Goal: Transaction & Acquisition: Purchase product/service

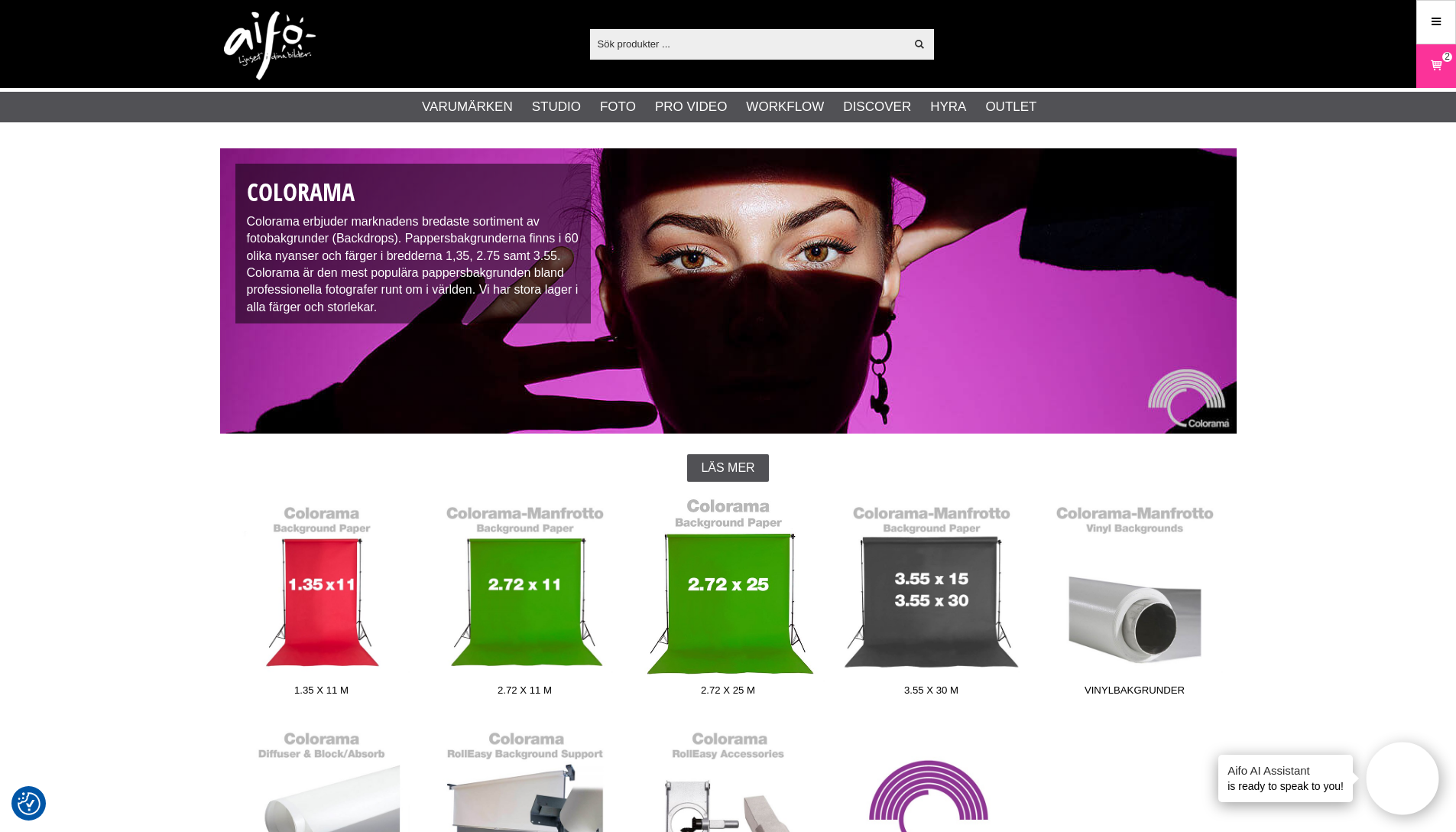
click at [719, 584] on link "2.72 x 25 m" at bounding box center [728, 600] width 204 height 207
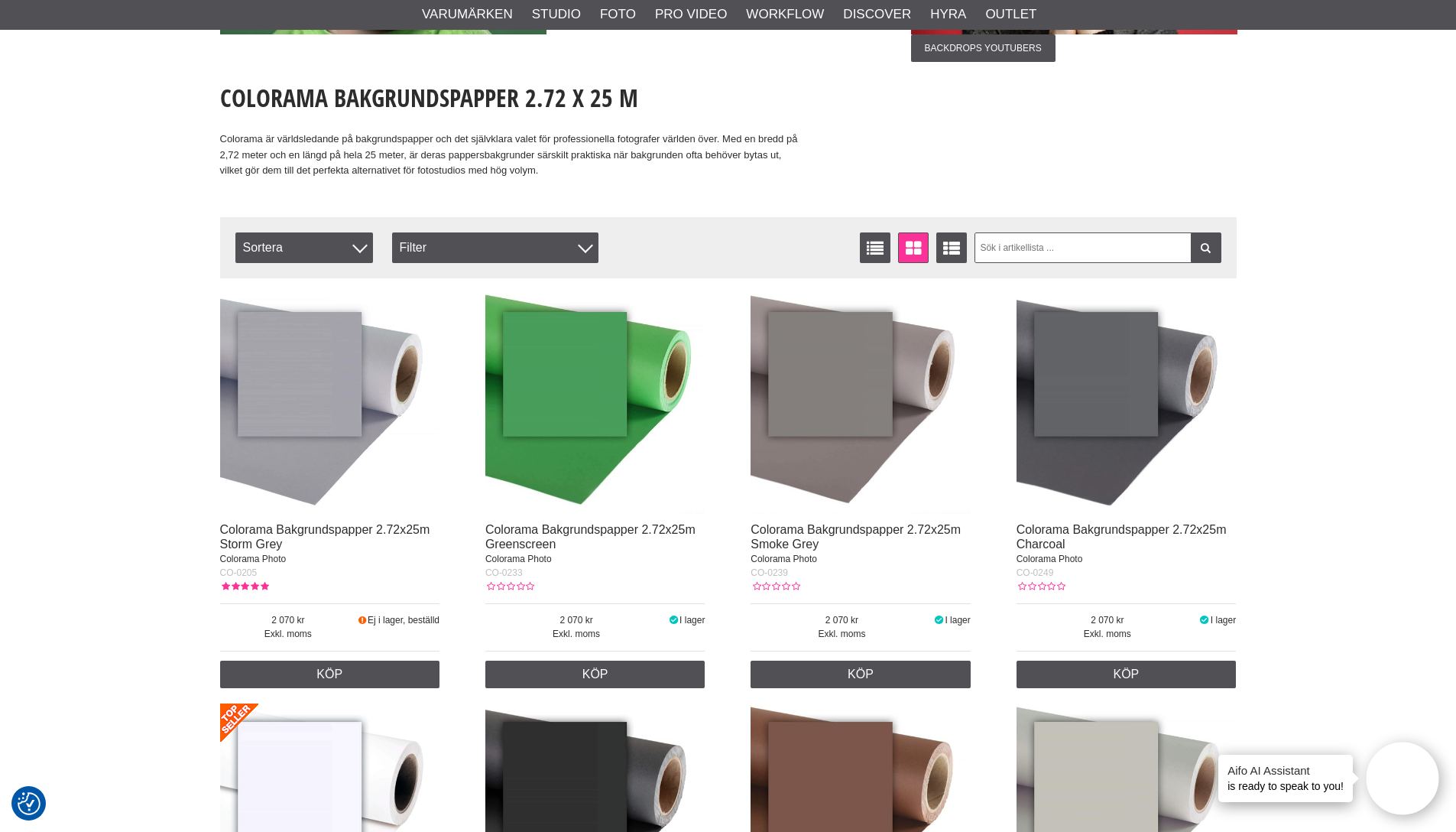
scroll to position [314, 0]
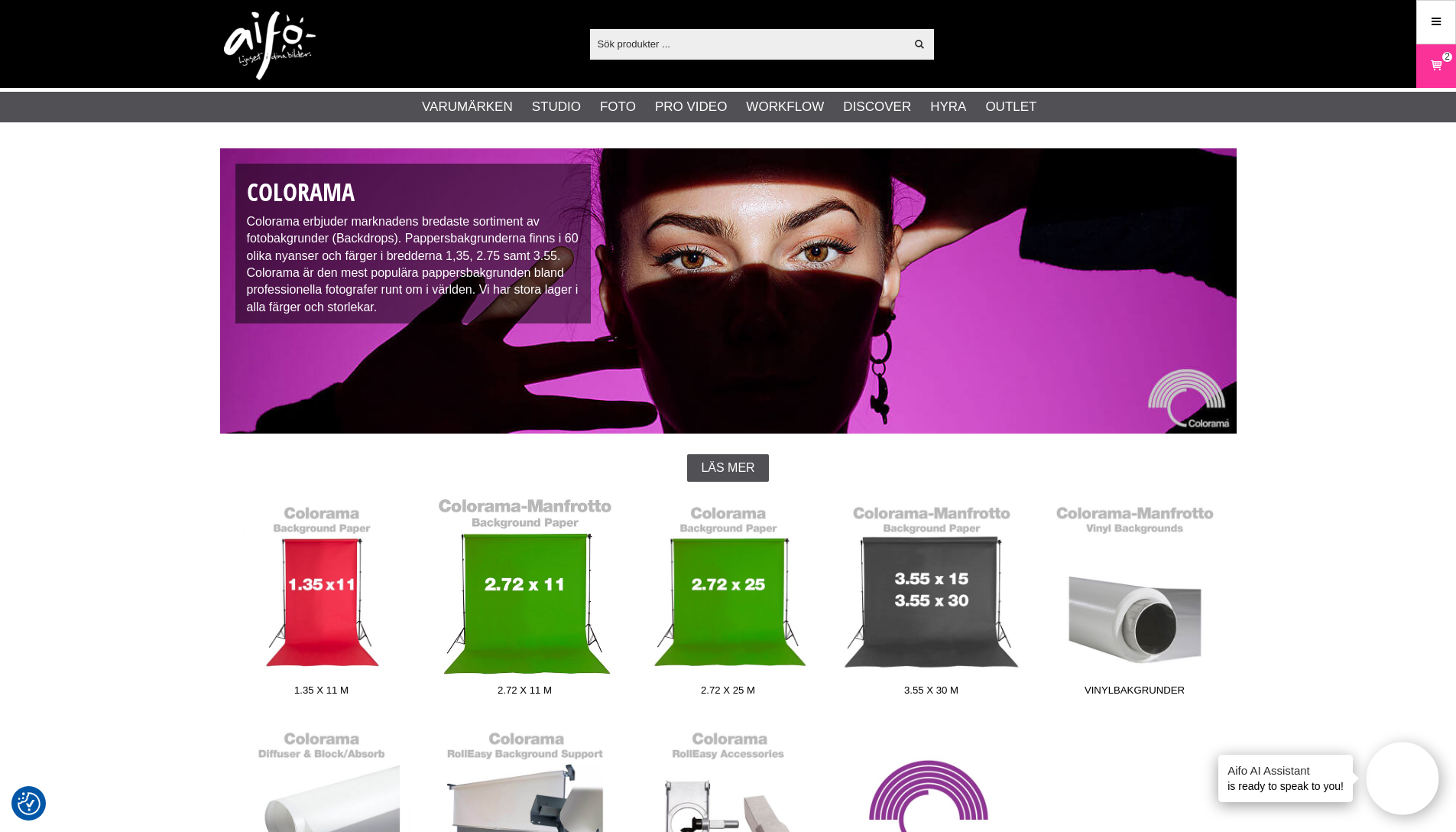
click at [524, 585] on link "2.72 x 11 m" at bounding box center [525, 600] width 204 height 207
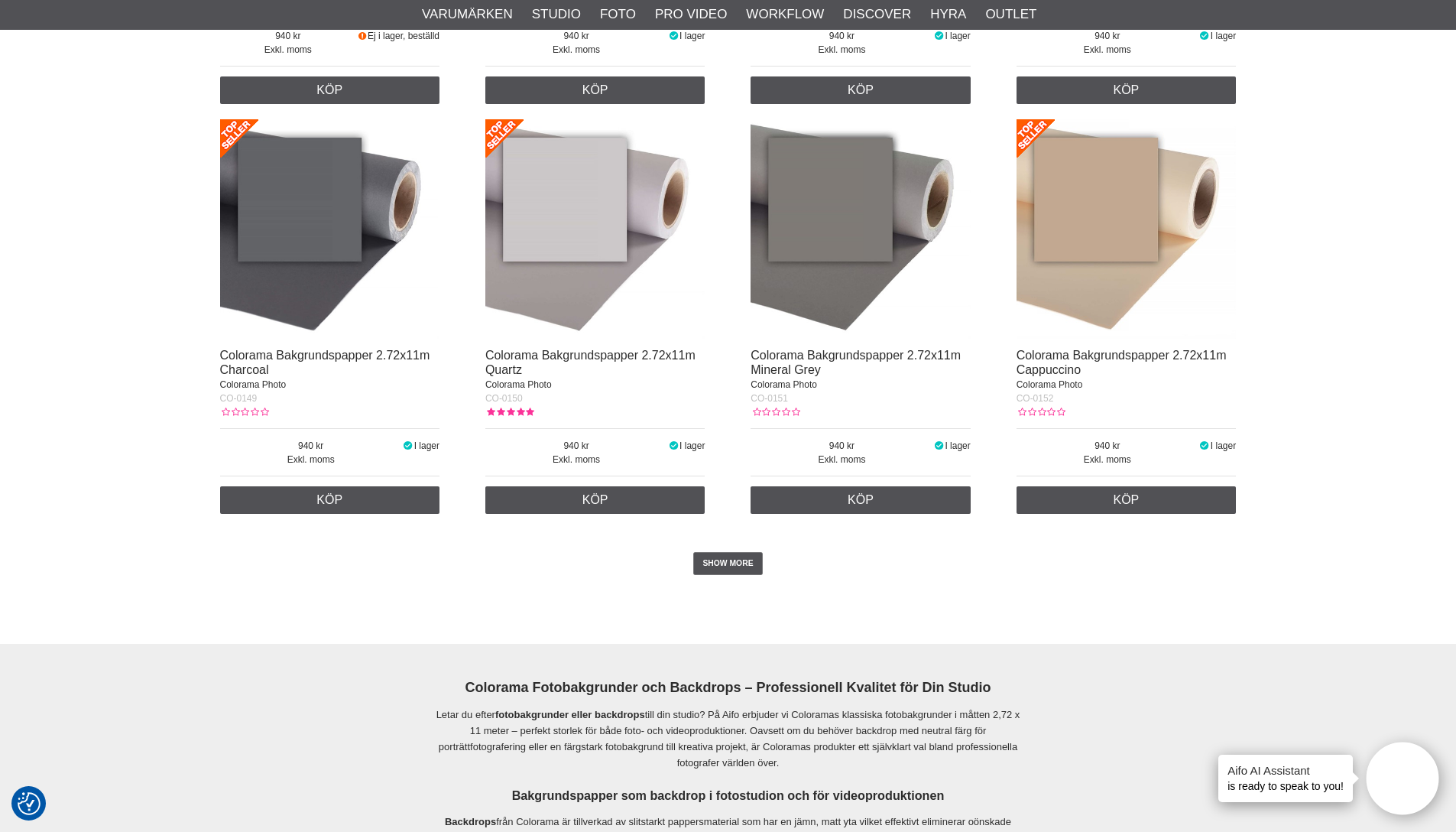
scroll to position [2988, 0]
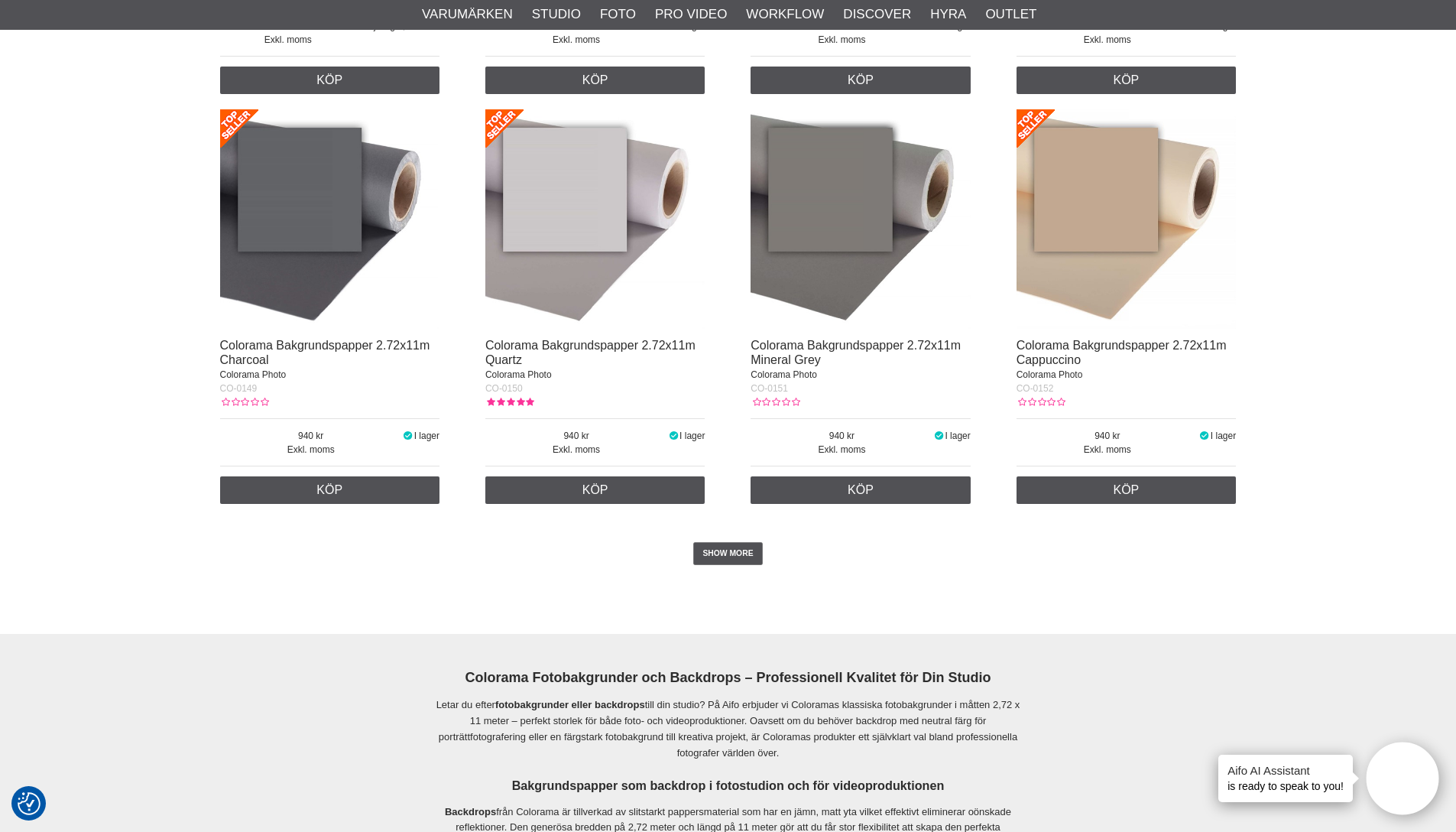
click at [608, 240] on img at bounding box center [595, 220] width 221 height 221
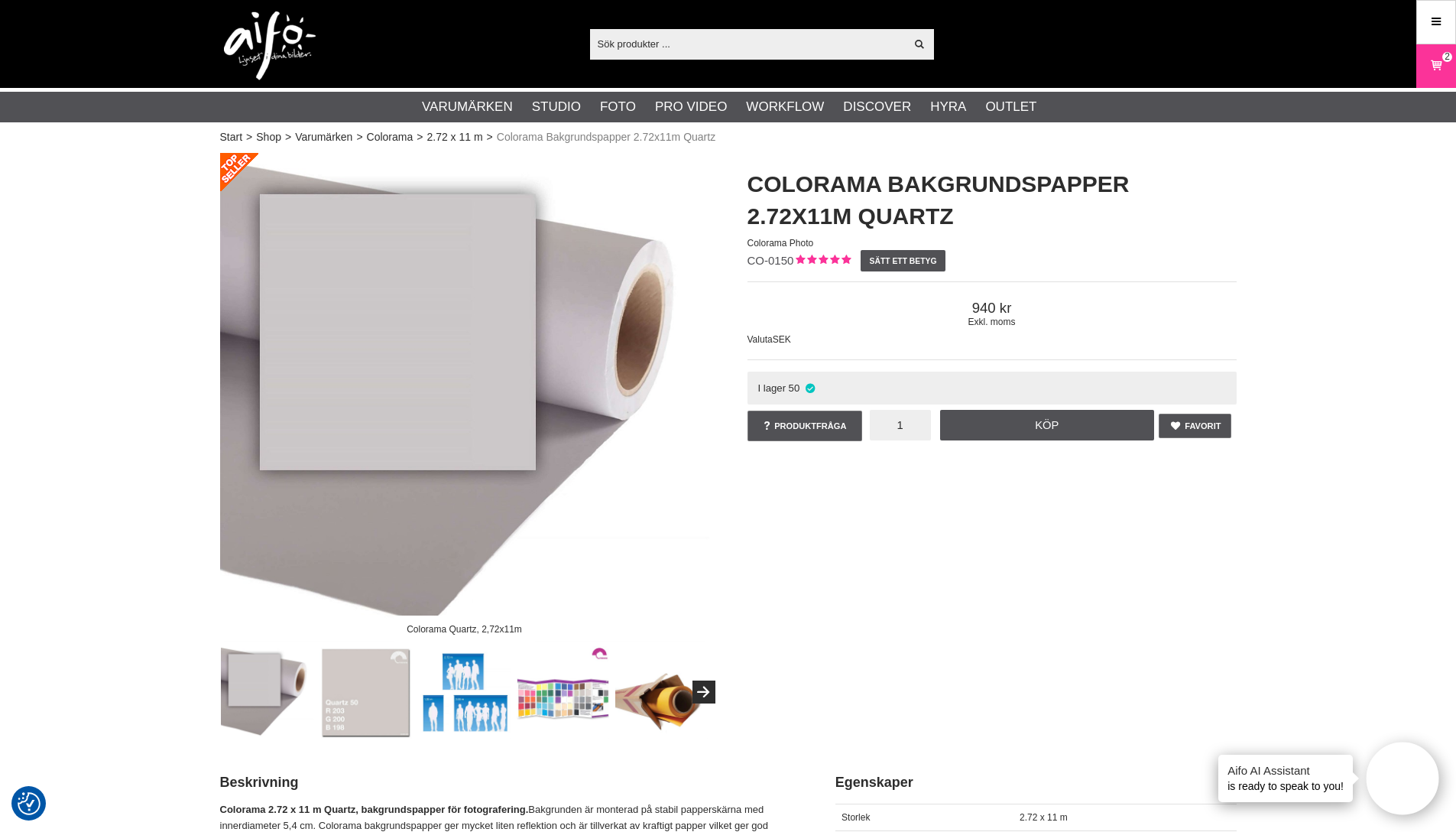
drag, startPoint x: 905, startPoint y: 426, endPoint x: 883, endPoint y: 425, distance: 22.0
click at [891, 425] on input "1" at bounding box center [900, 424] width 62 height 31
type input "2"
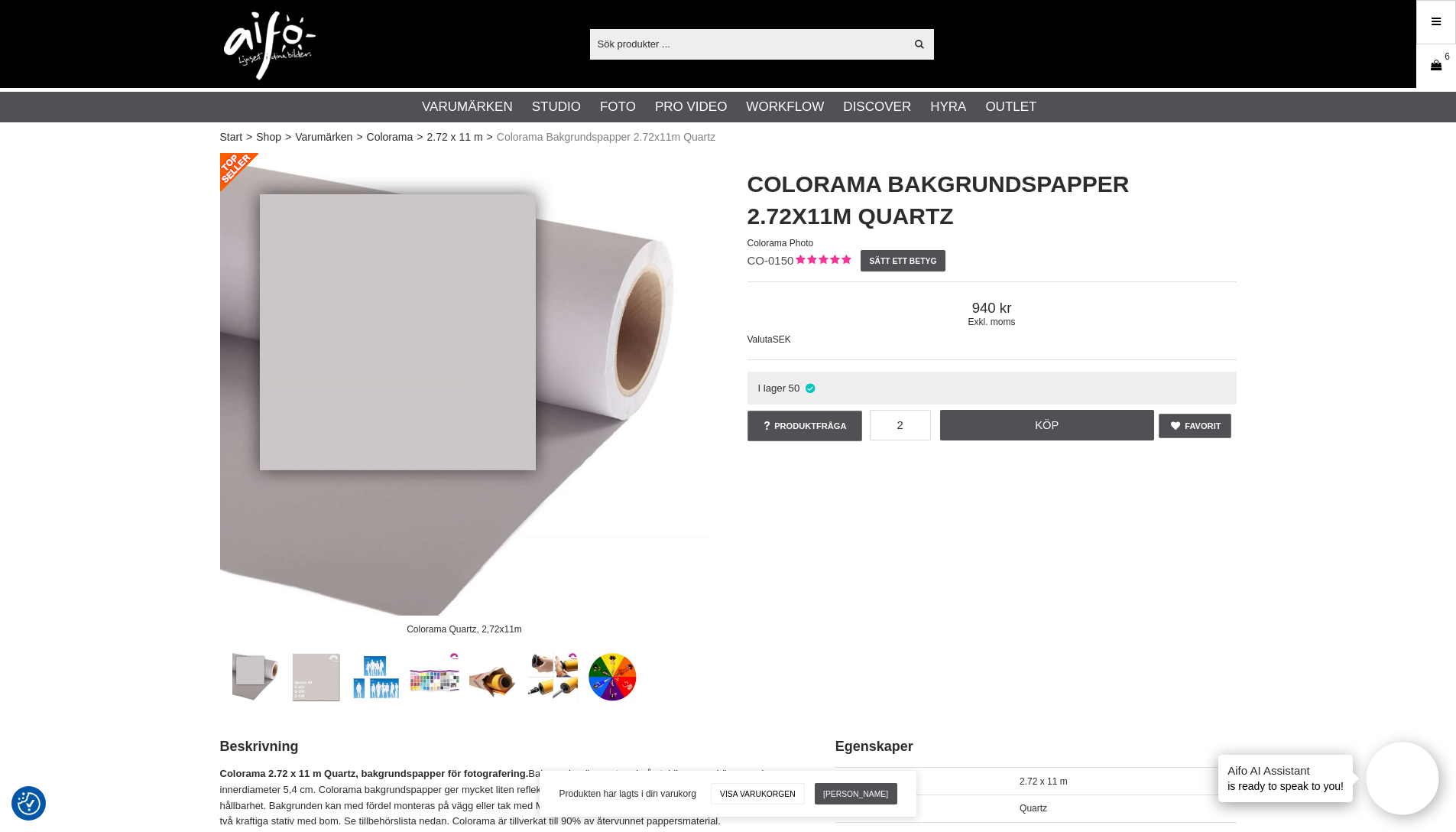
click at [1440, 68] on icon at bounding box center [1435, 66] width 15 height 17
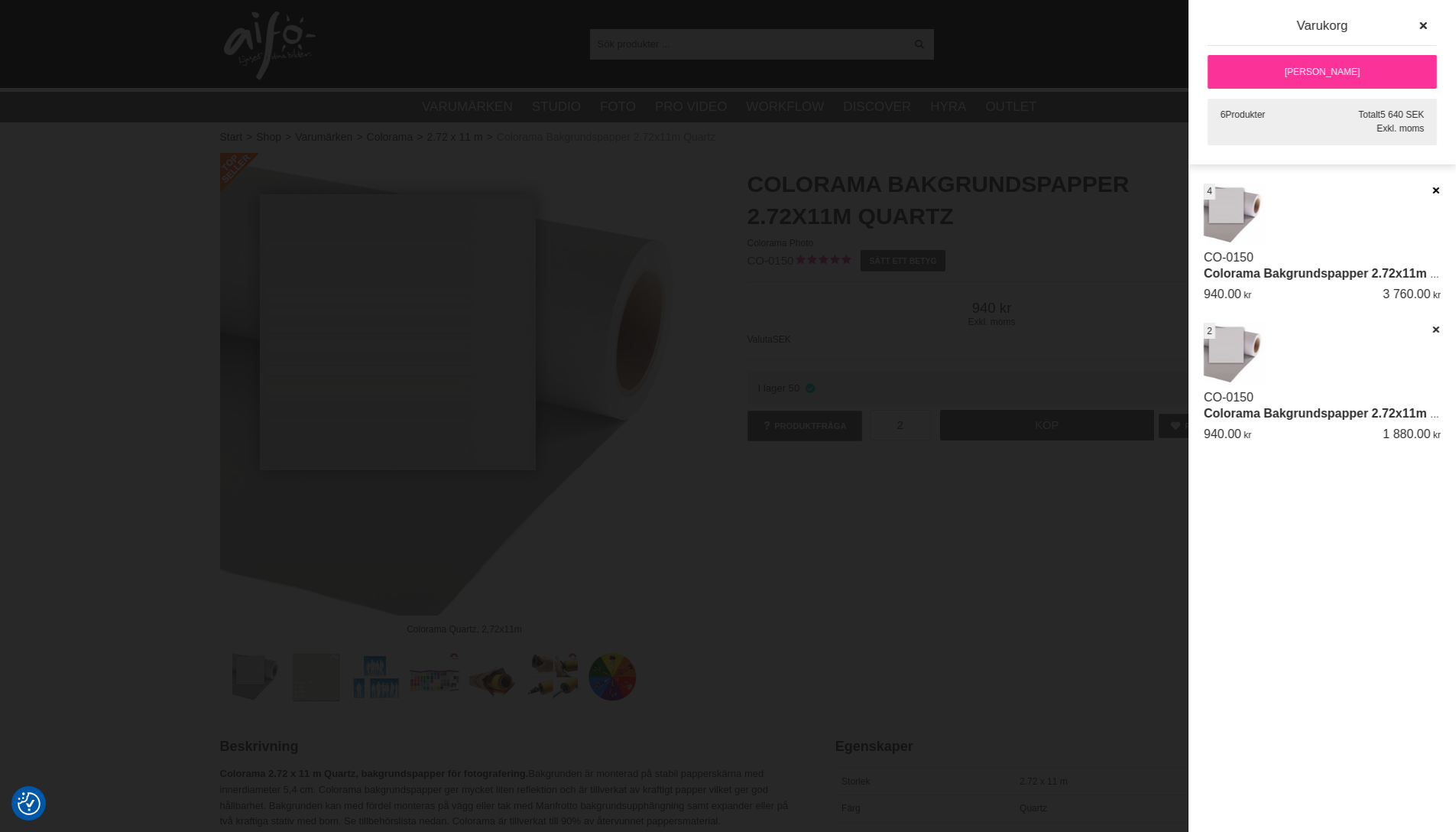
click at [1437, 189] on icon at bounding box center [1436, 190] width 10 height 11
click at [1424, 25] on icon "button" at bounding box center [1423, 26] width 11 height 11
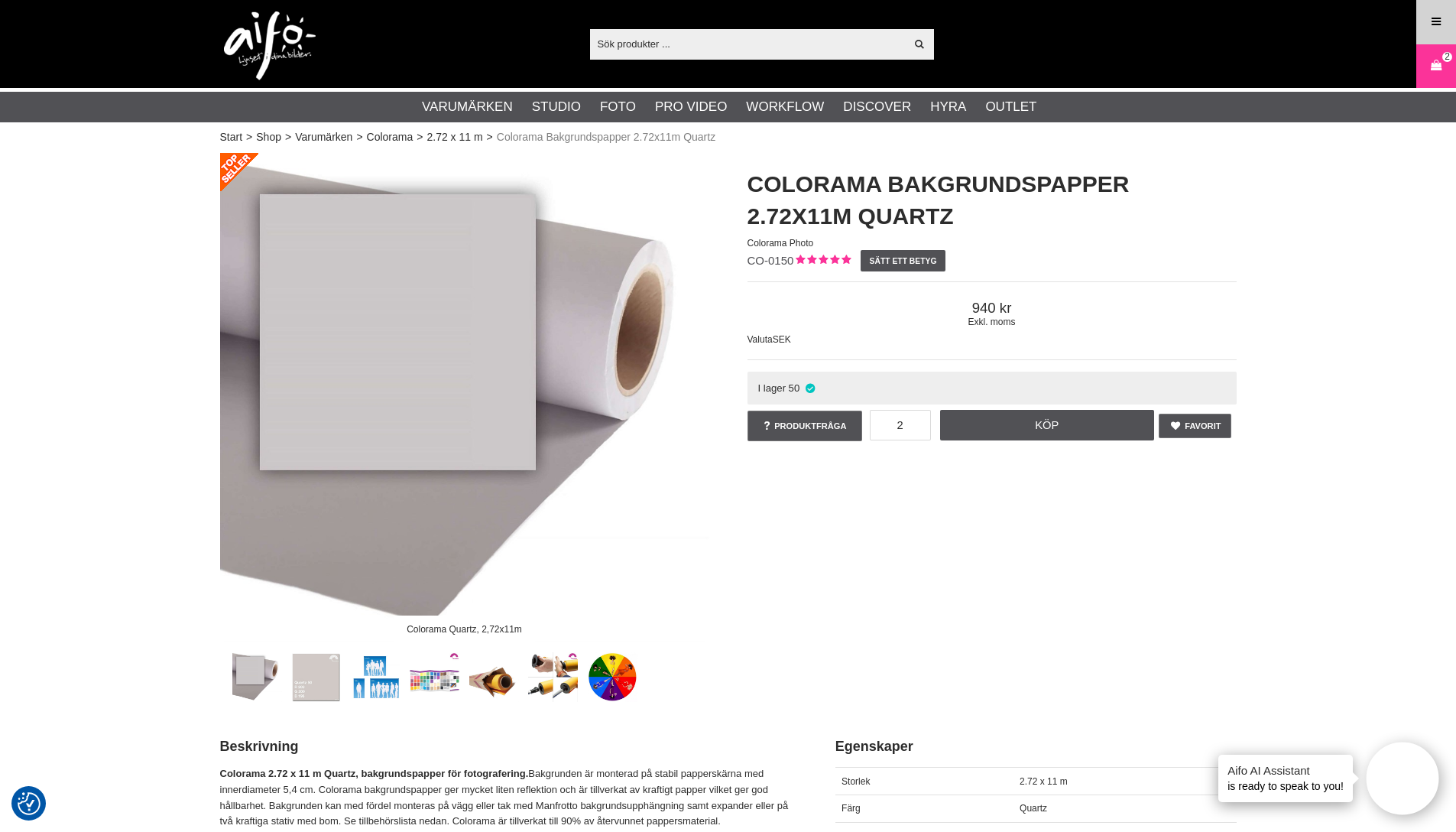
click at [1438, 21] on icon at bounding box center [1436, 22] width 14 height 17
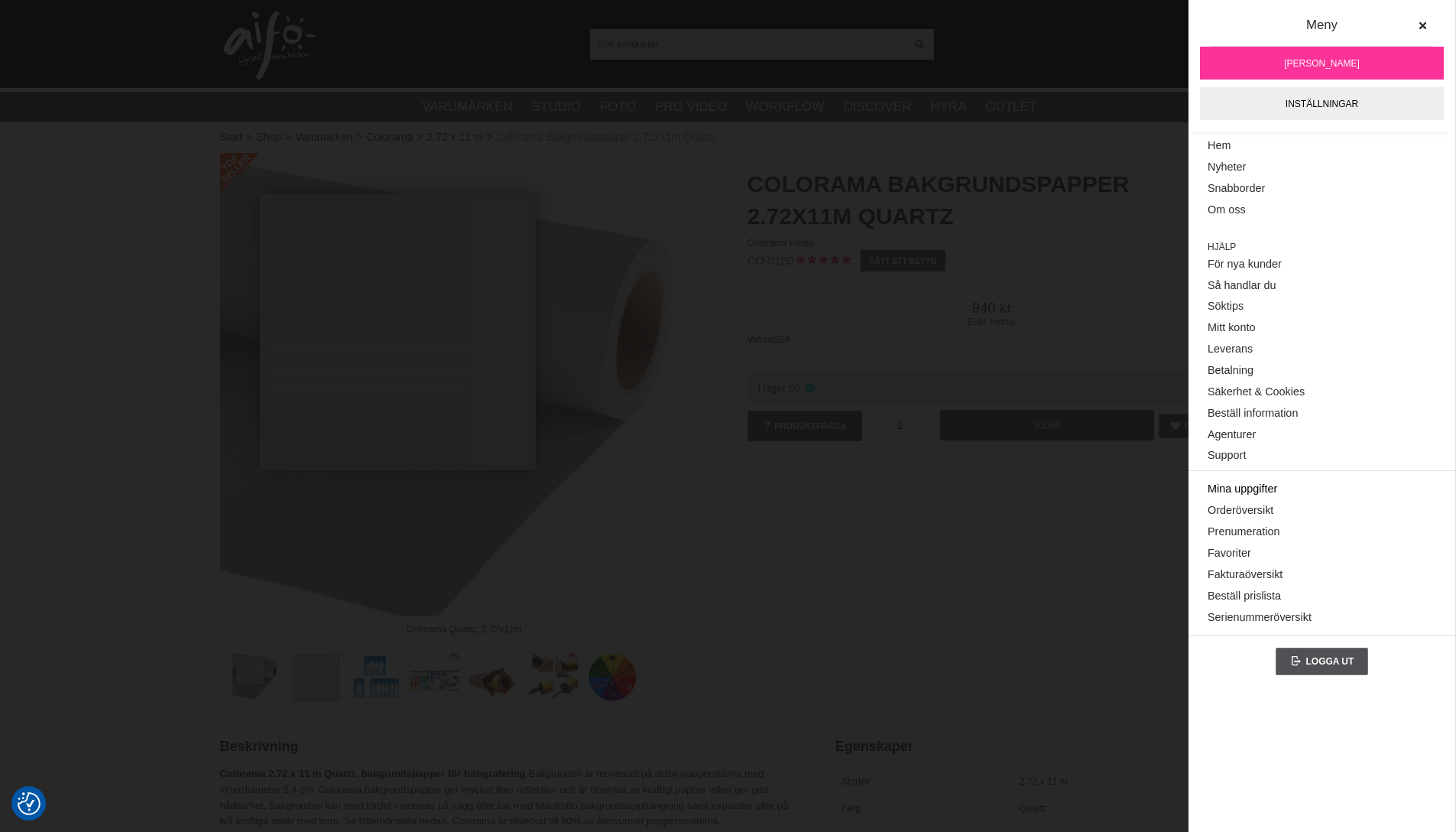
click at [1258, 489] on link "Mina uppgifter" at bounding box center [1322, 489] width 229 height 22
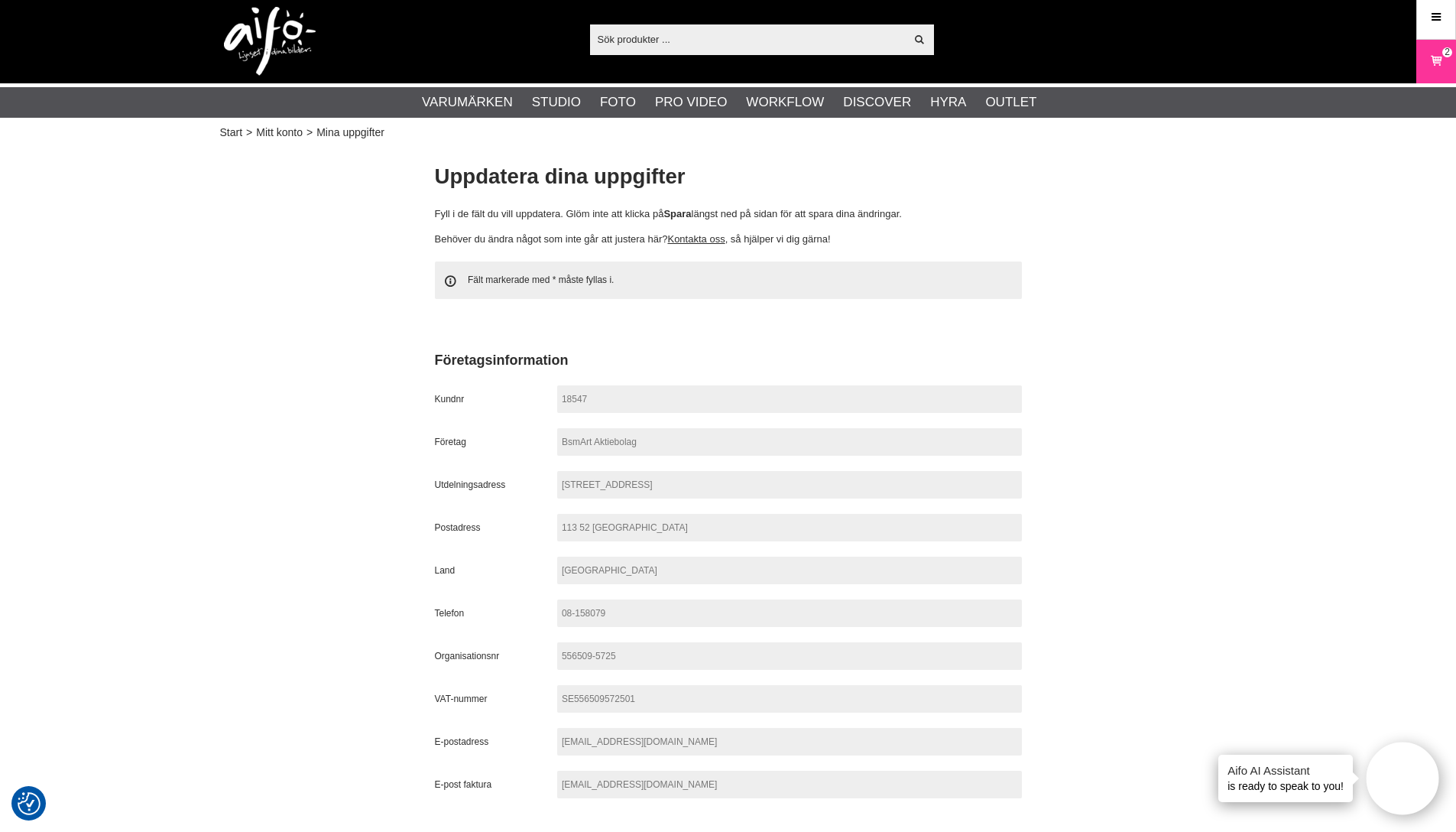
scroll to position [2, 0]
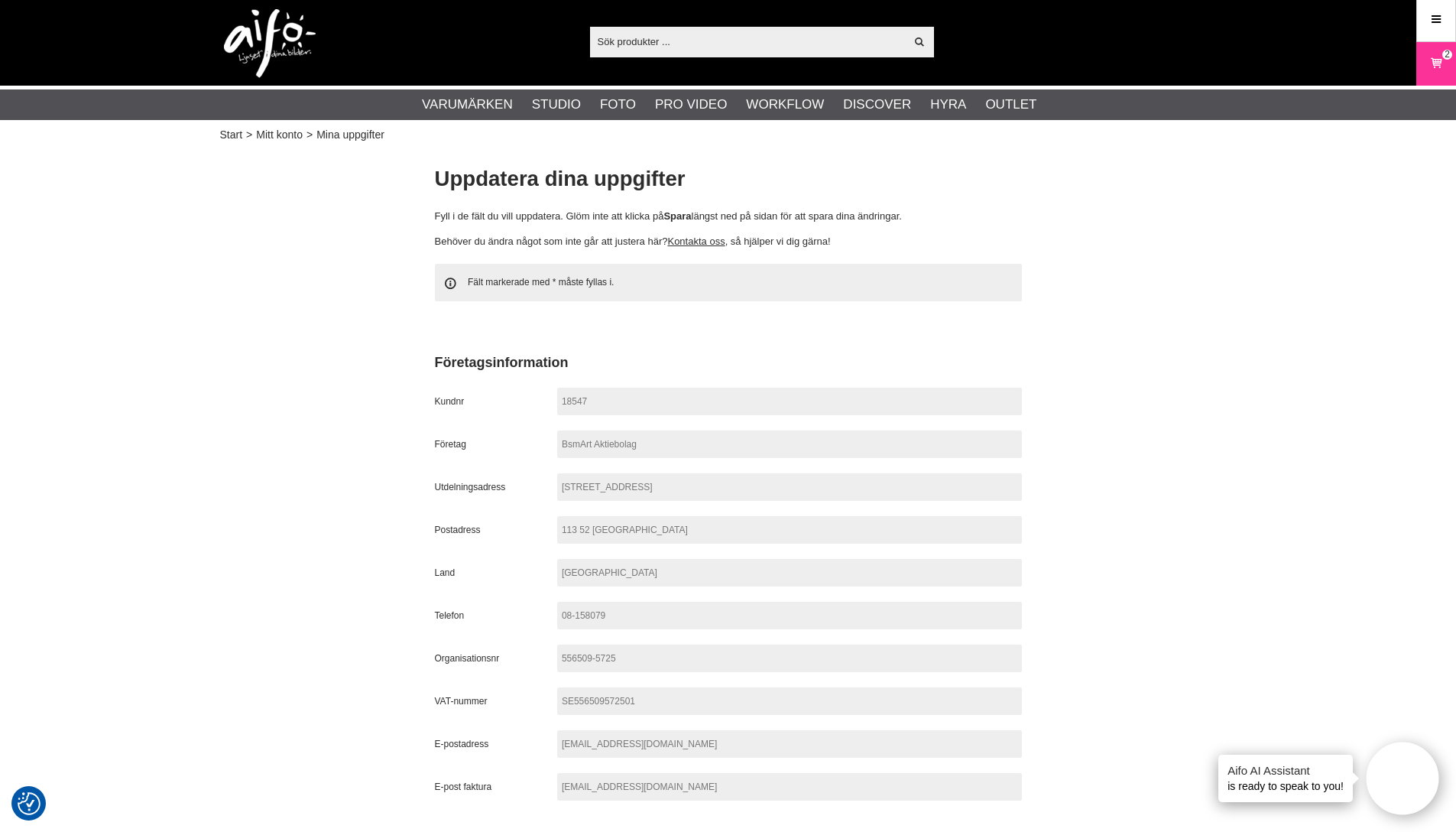
click at [1435, 63] on icon at bounding box center [1435, 63] width 15 height 17
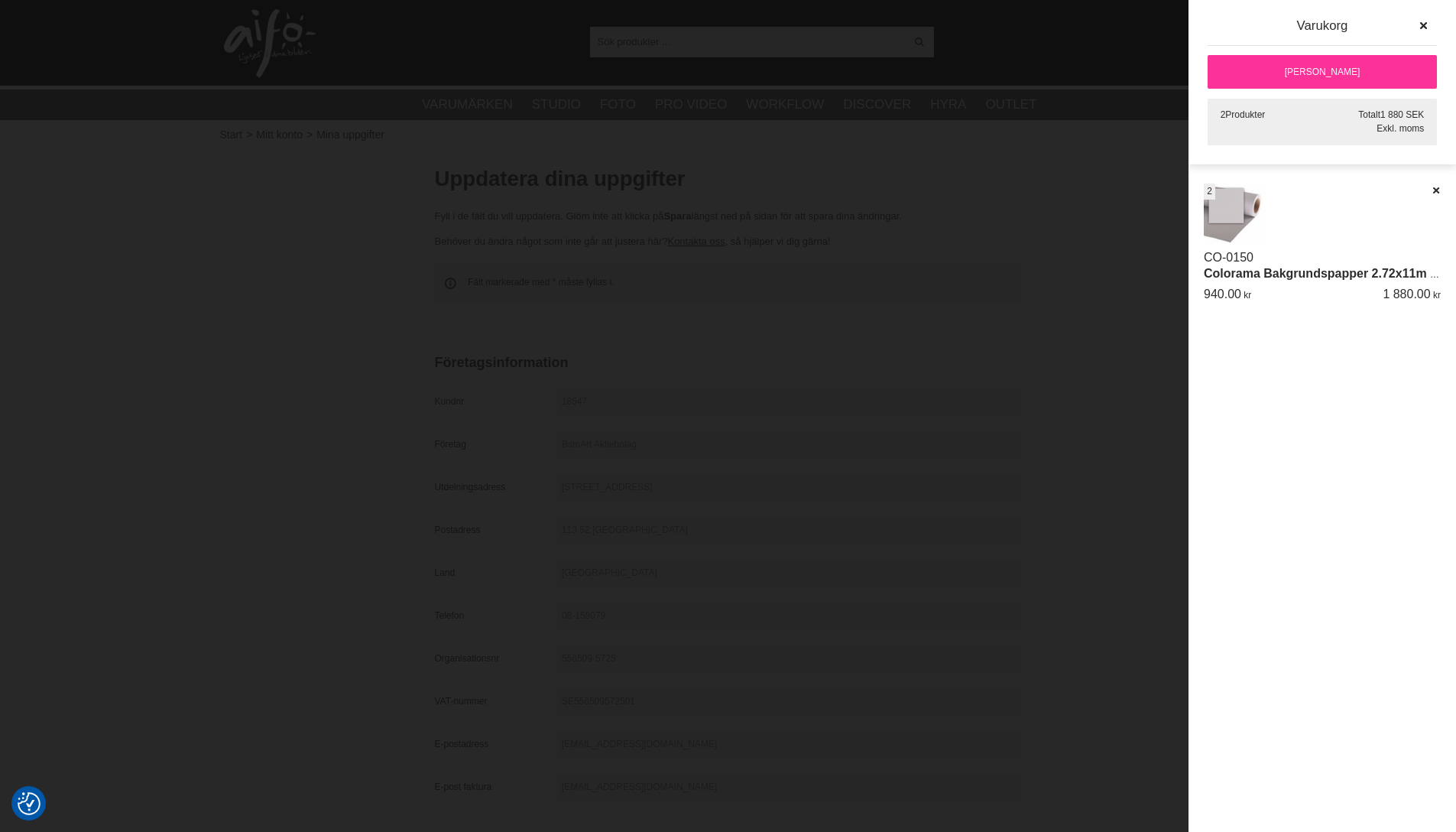
click at [1353, 70] on link "[PERSON_NAME]" at bounding box center [1322, 72] width 230 height 34
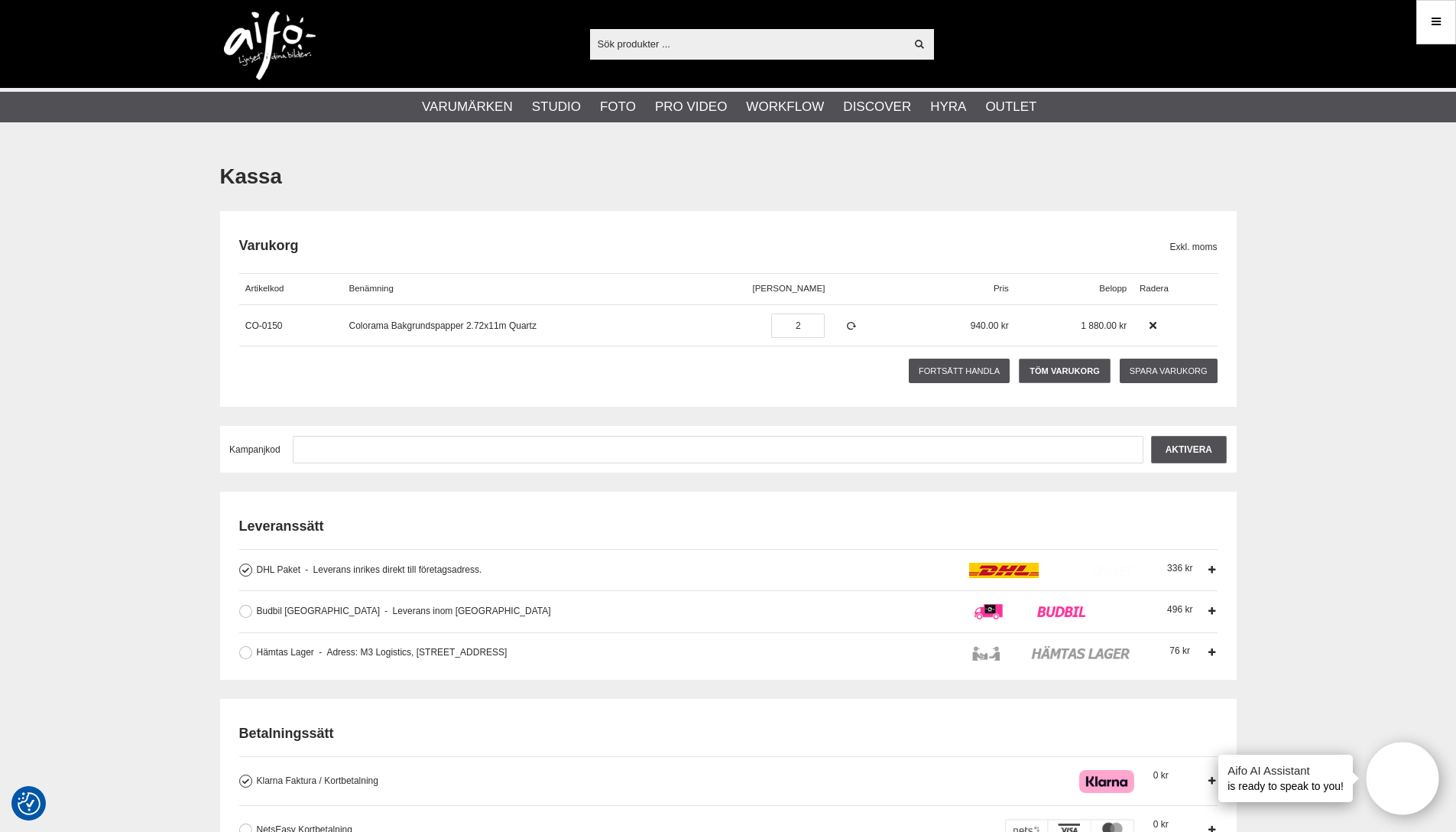
click at [1213, 610] on icon at bounding box center [1212, 610] width 11 height 11
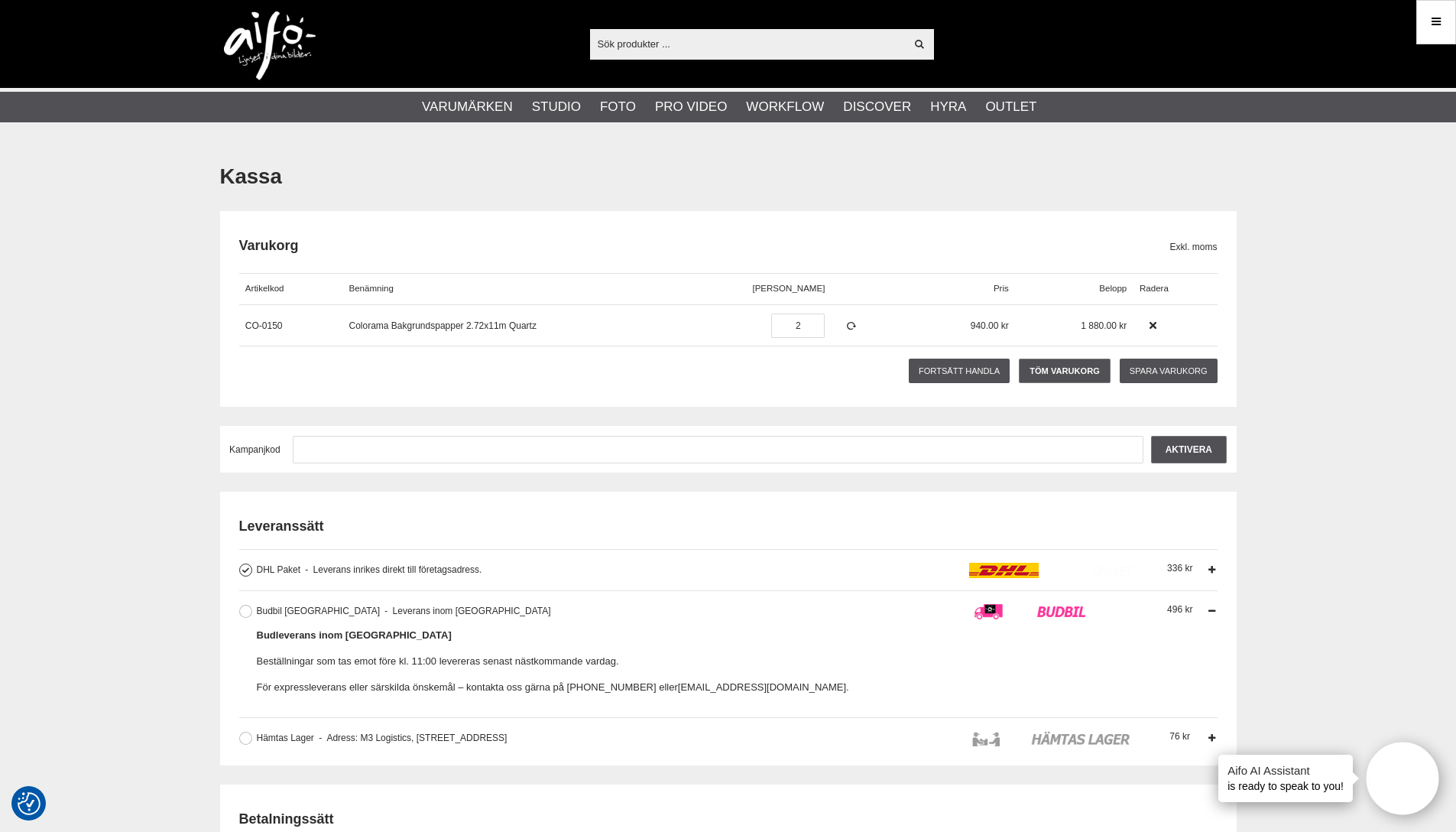
click at [1213, 611] on icon at bounding box center [1212, 610] width 11 height 11
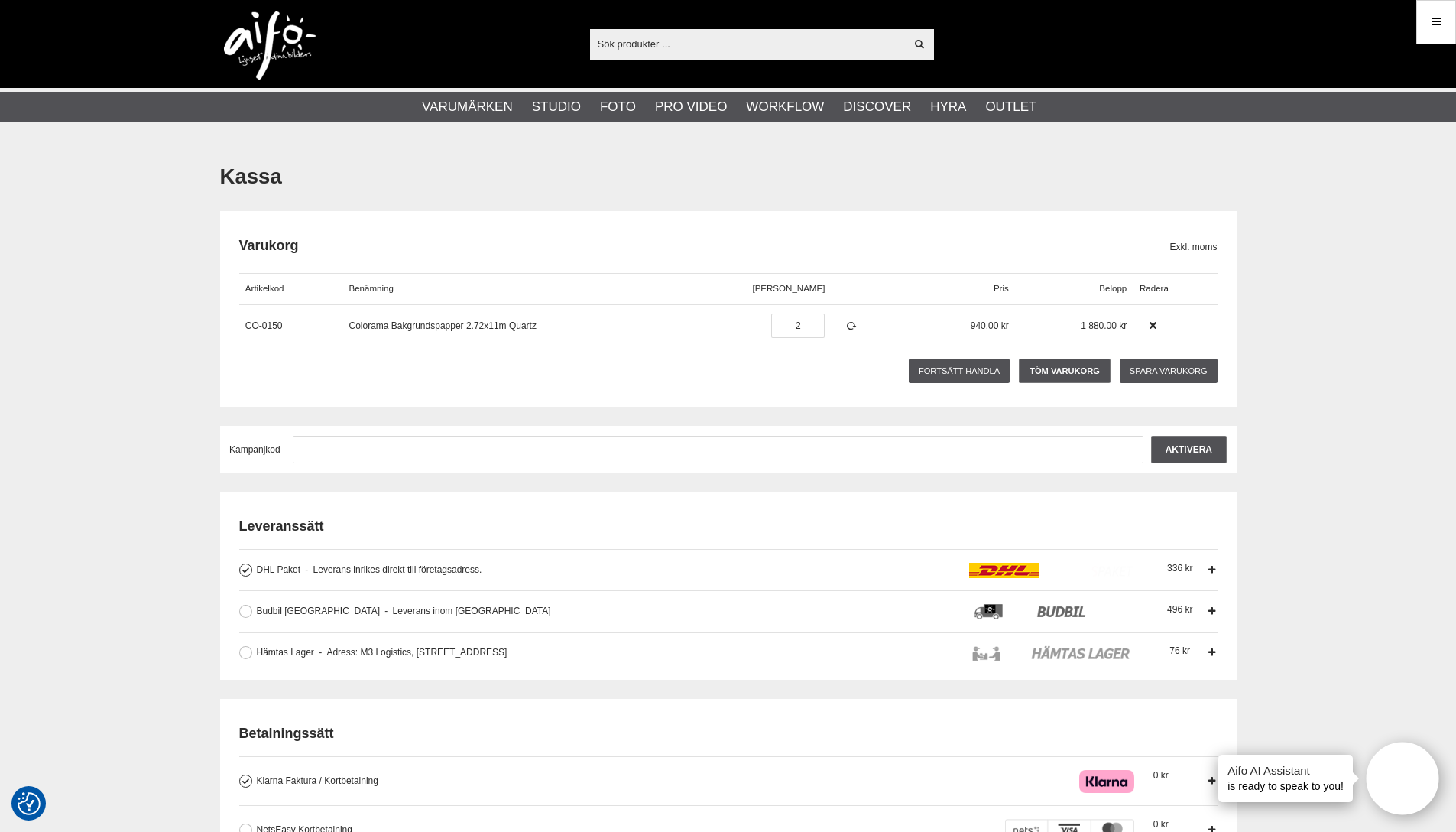
click at [276, 36] on img at bounding box center [269, 46] width 91 height 69
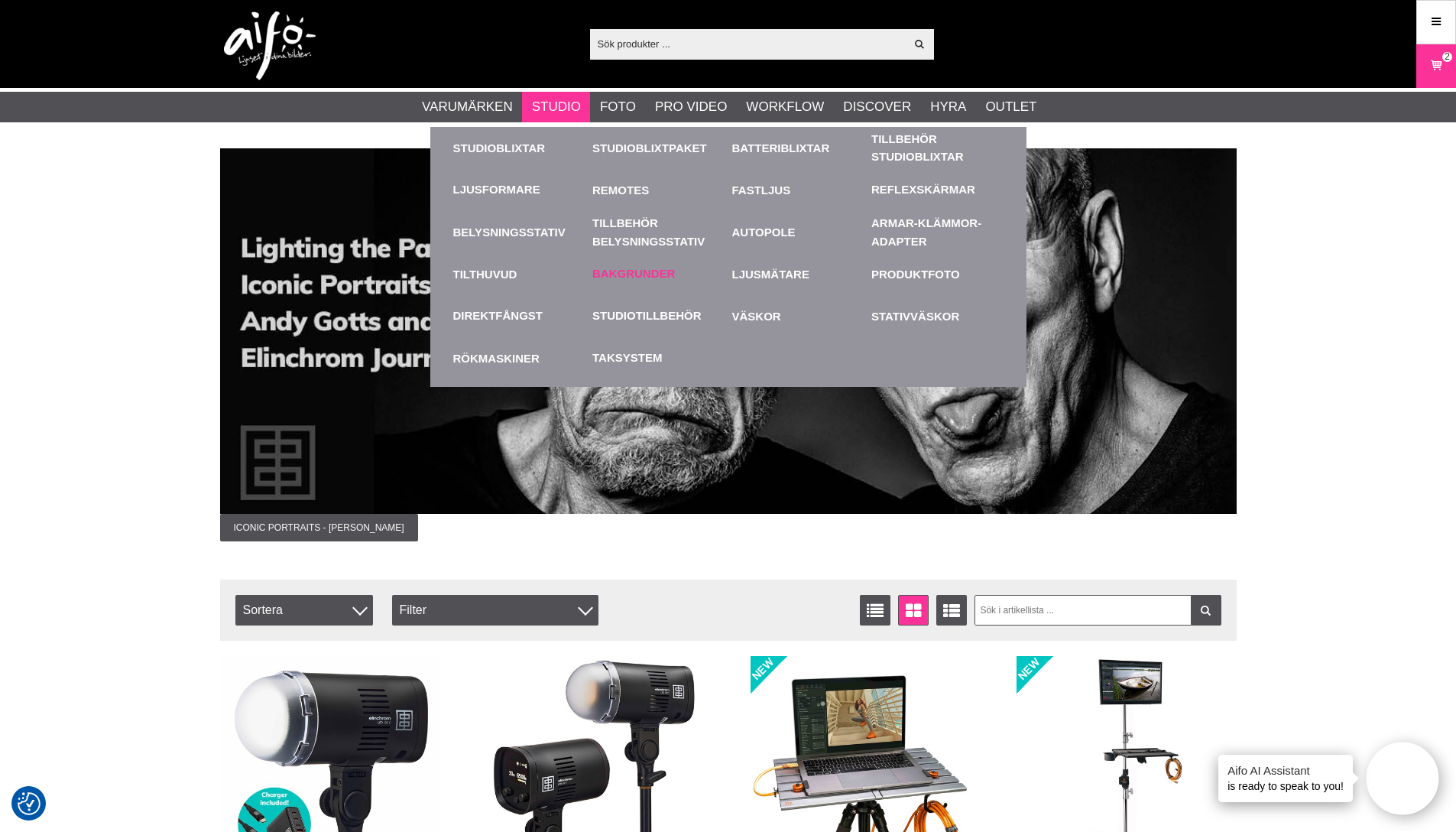
click at [617, 270] on link "Bakgrunder" at bounding box center [633, 274] width 82 height 18
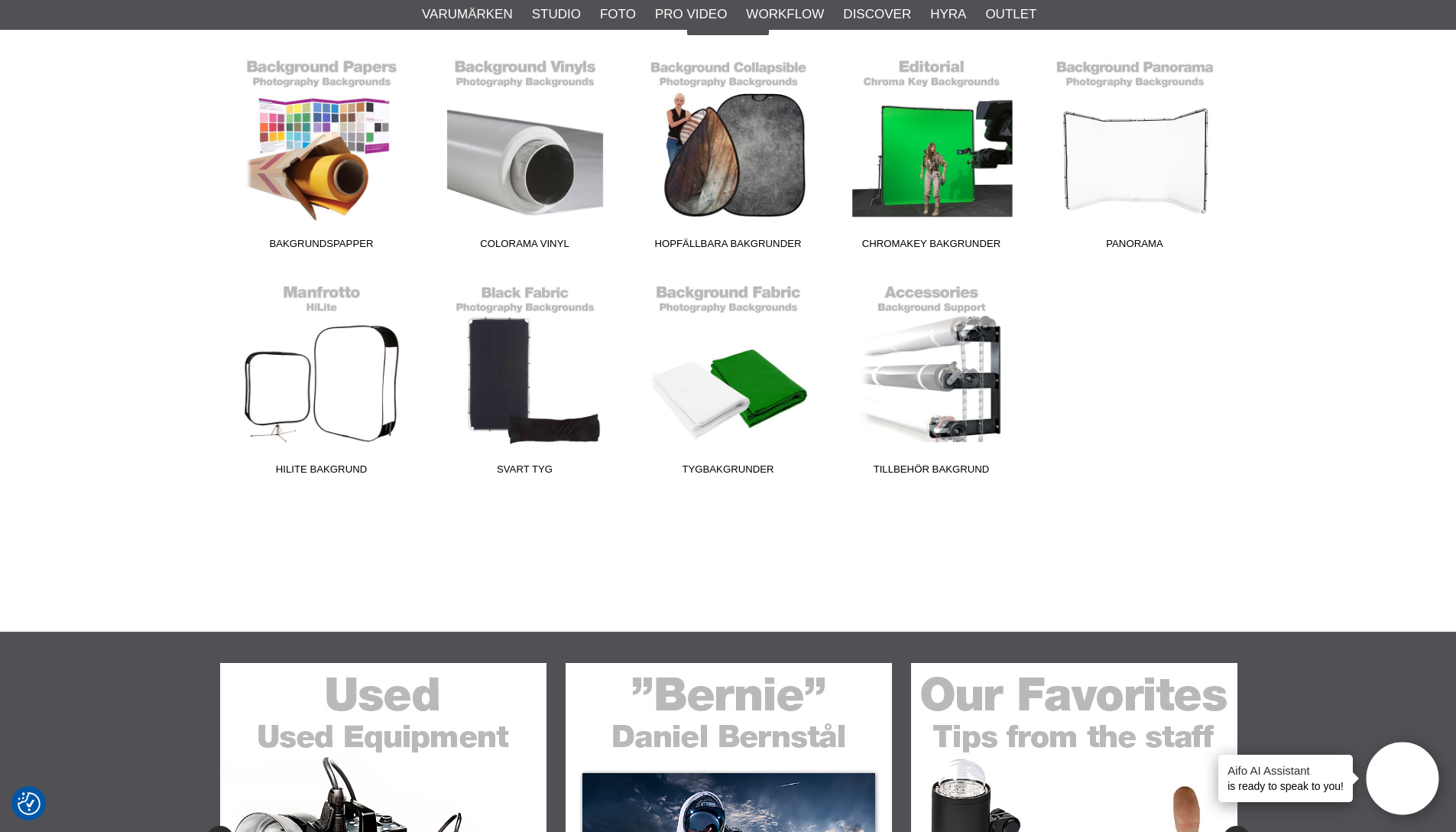
scroll to position [434, 0]
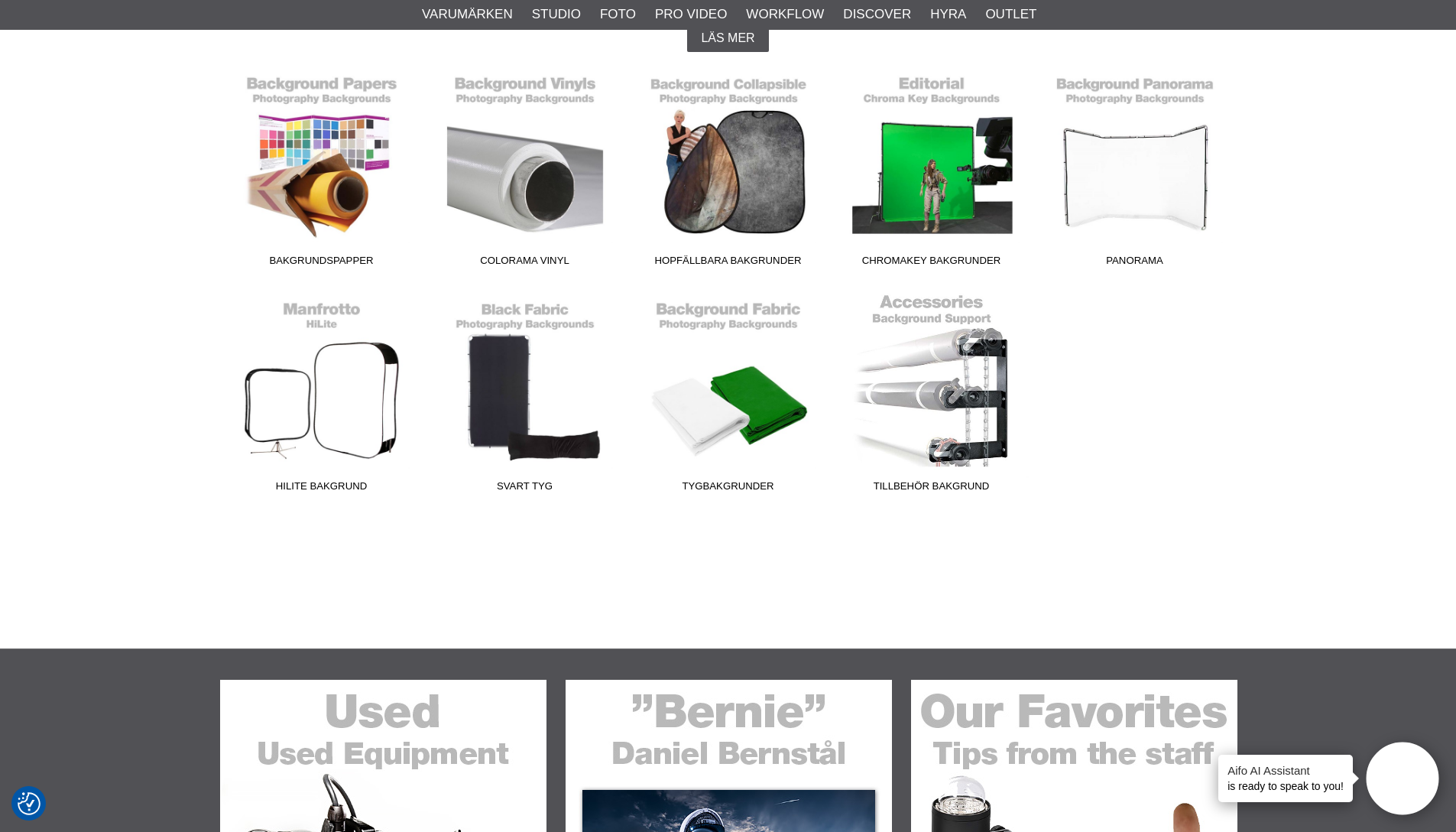
click at [966, 398] on link "Tillbehör Bakgrund" at bounding box center [931, 397] width 204 height 207
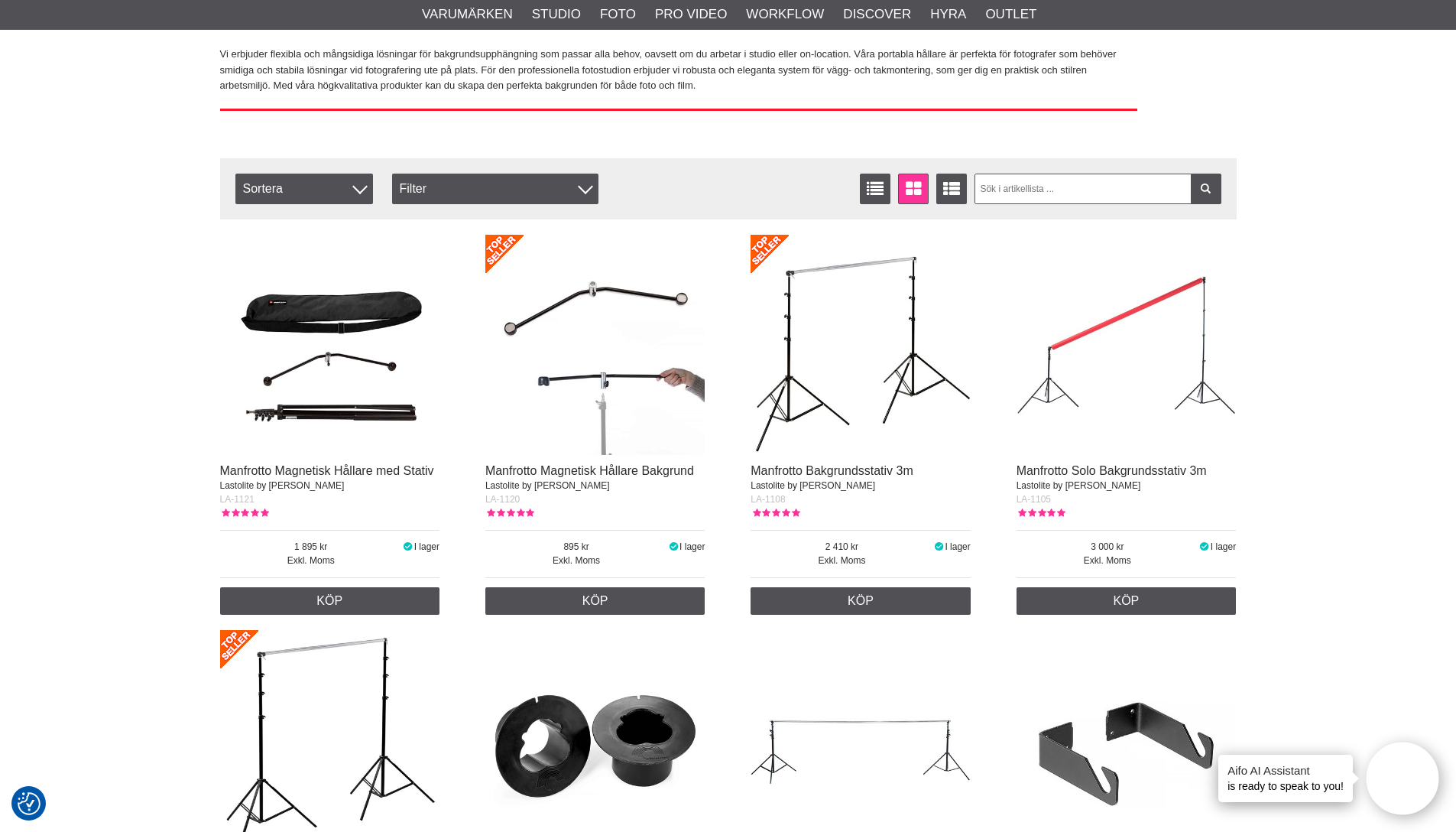
scroll to position [416, 0]
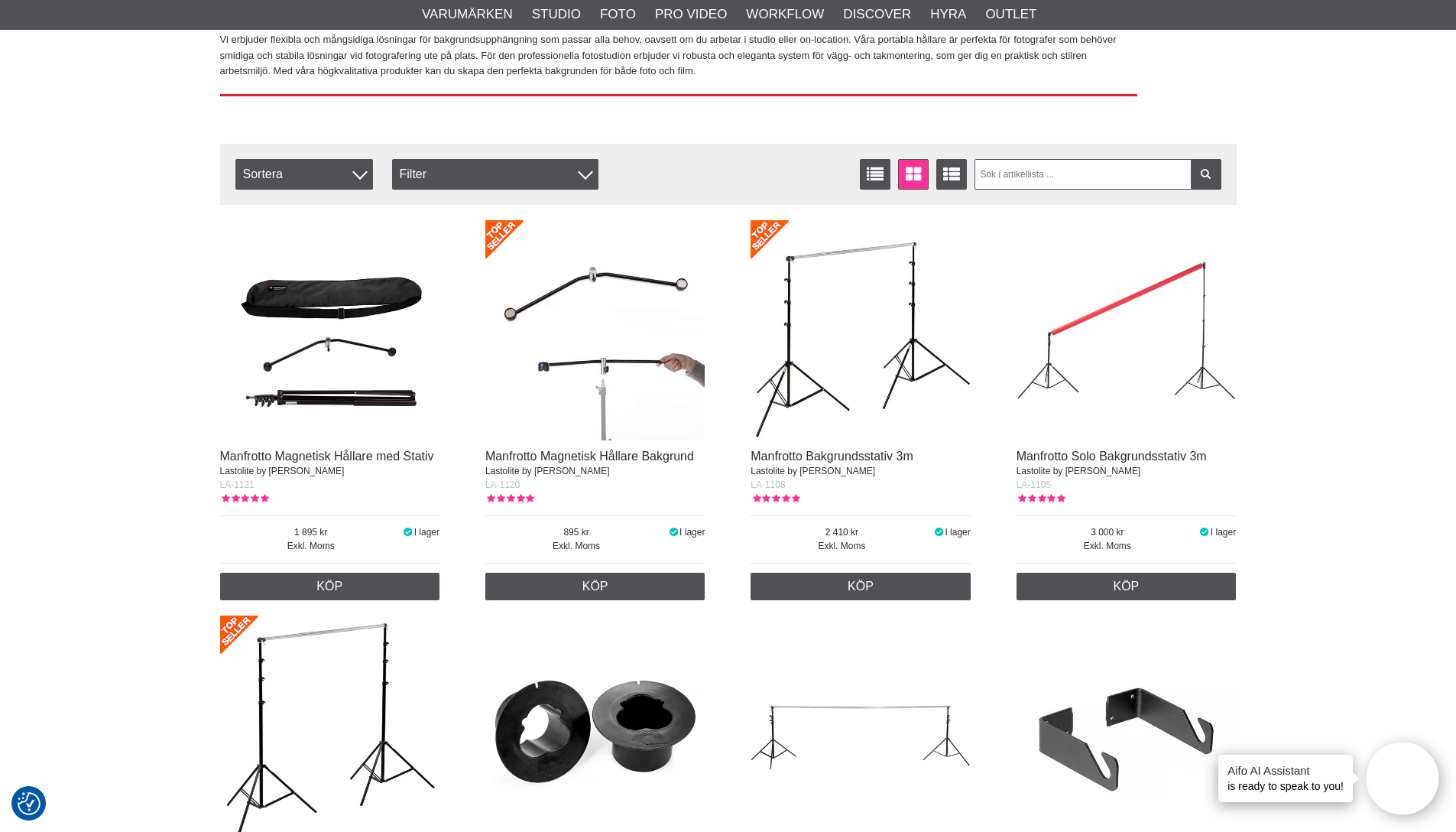
click at [620, 335] on img at bounding box center [595, 331] width 221 height 221
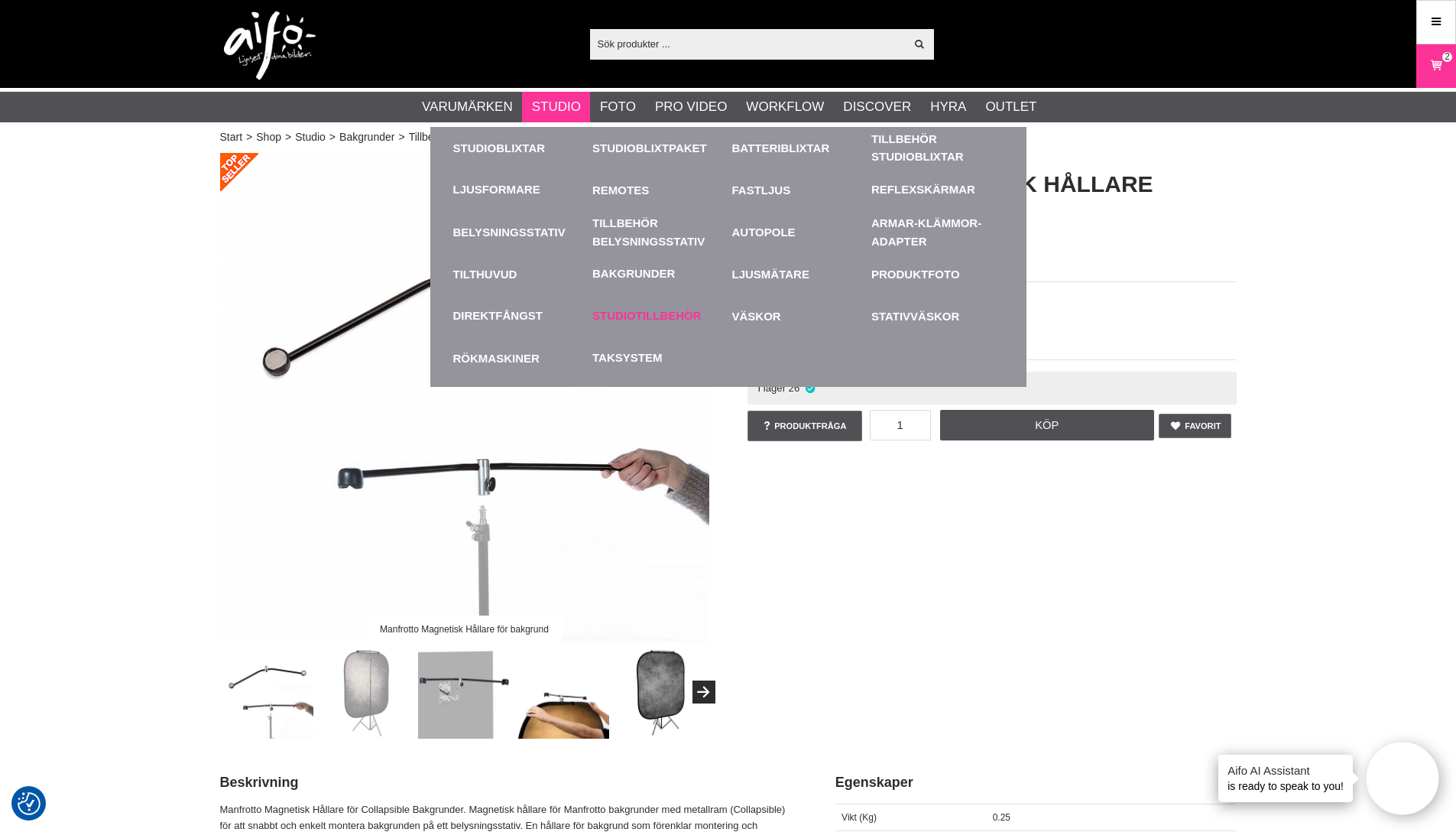
click at [614, 316] on link "Studiotillbehör" at bounding box center [647, 316] width 109 height 18
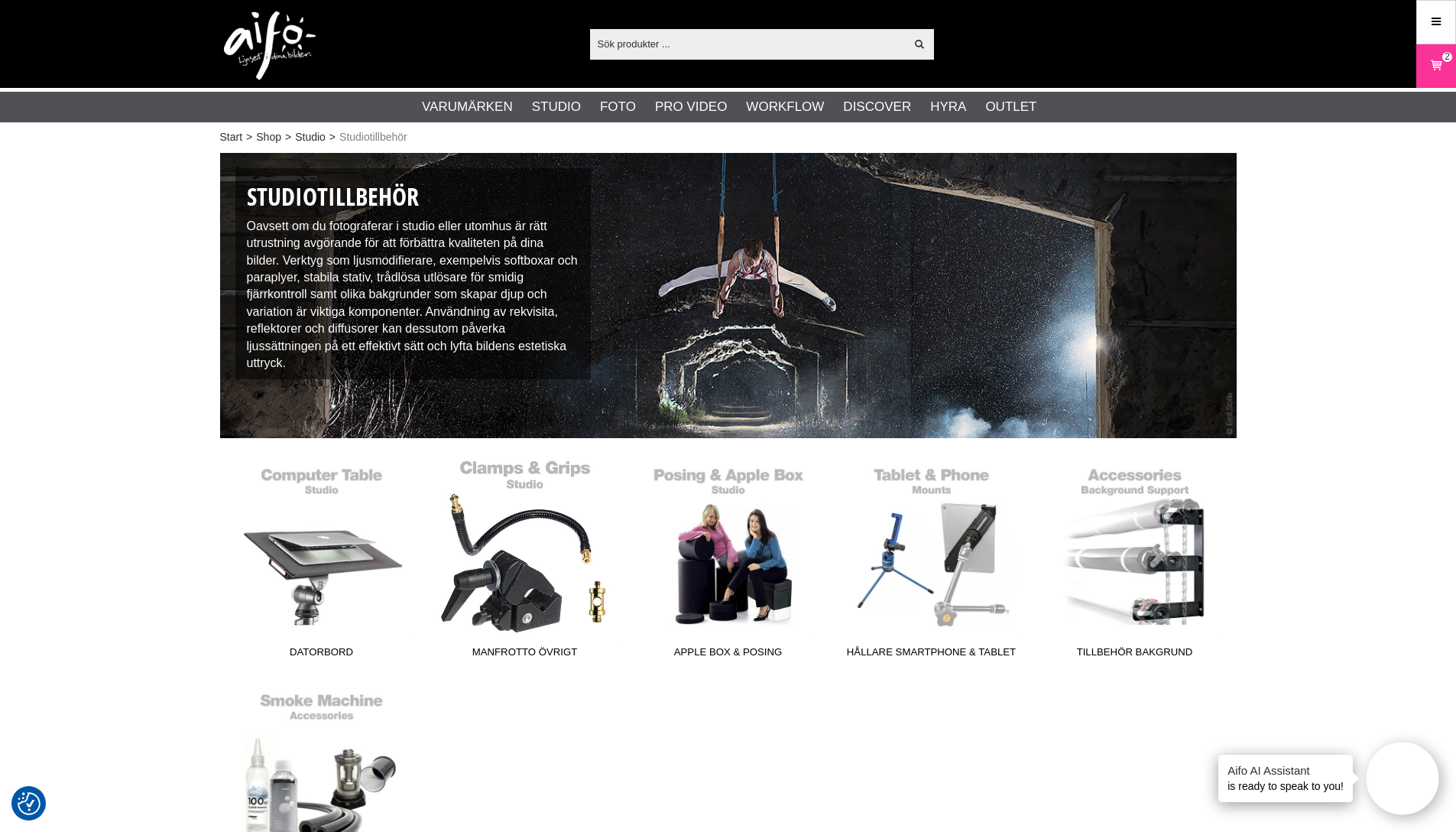
click at [512, 562] on link "Manfrotto övrigt" at bounding box center [525, 562] width 204 height 207
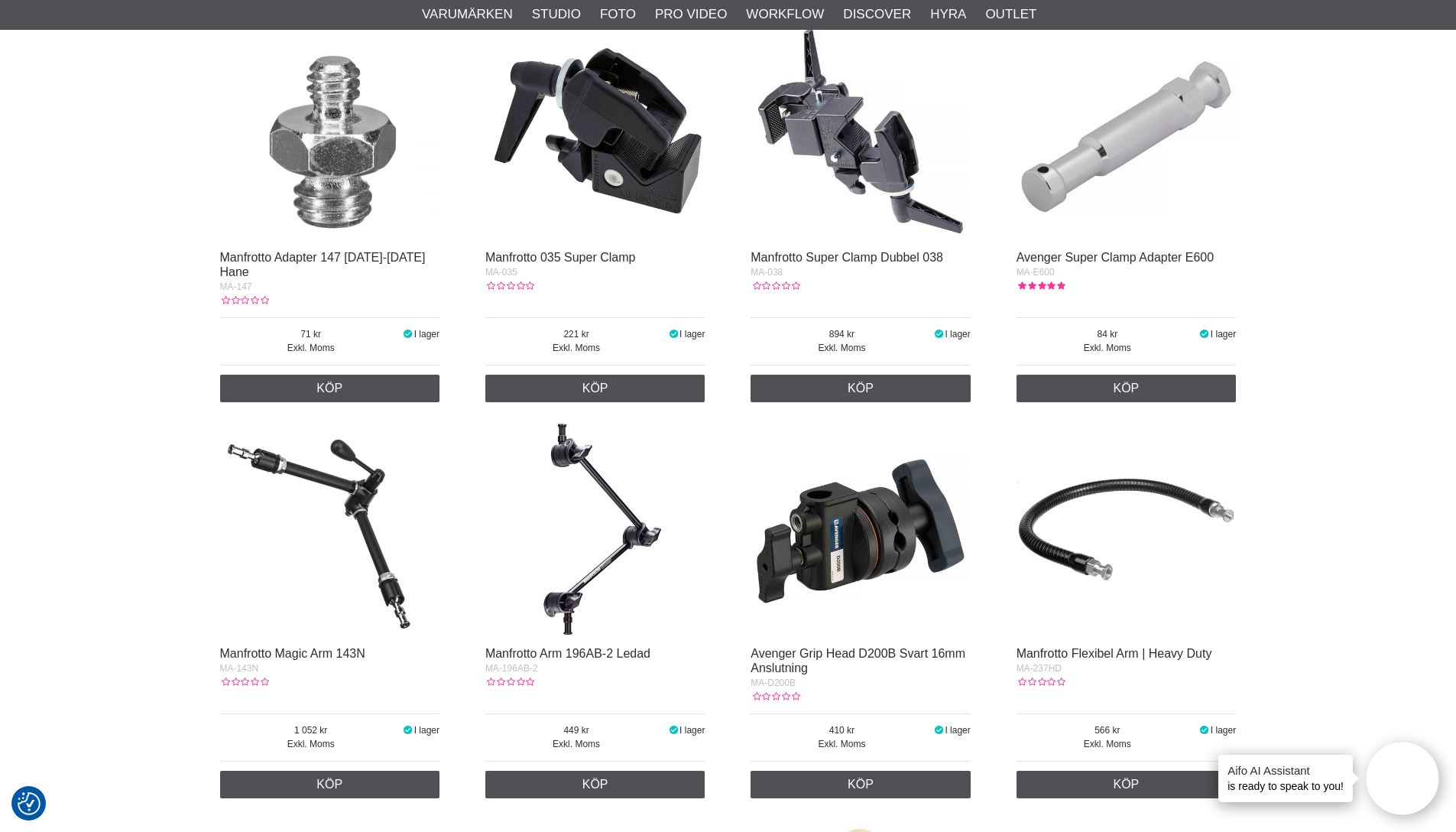
scroll to position [1954, 0]
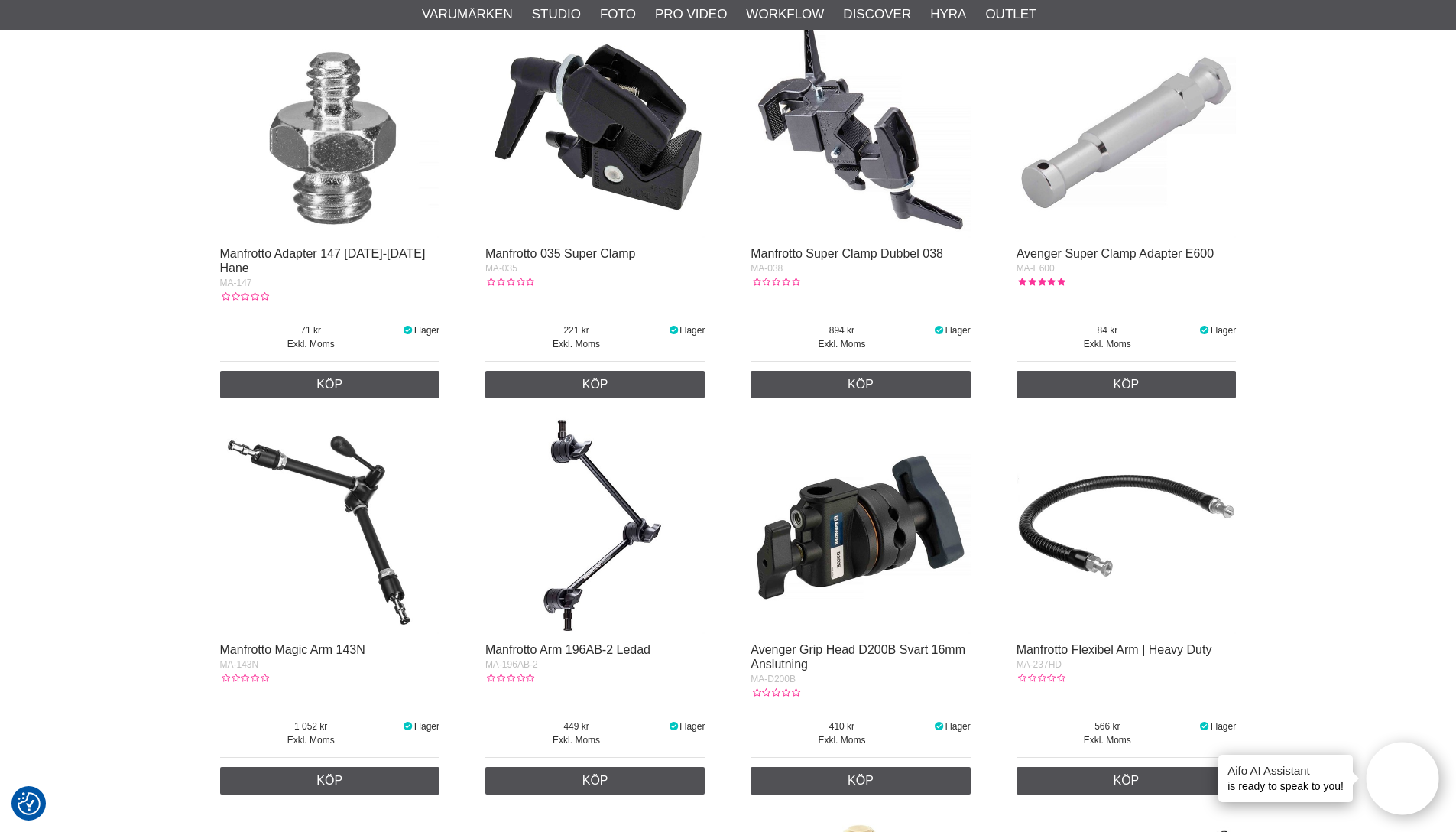
click at [1175, 476] on img at bounding box center [1127, 524] width 221 height 221
